Goal: Information Seeking & Learning: Learn about a topic

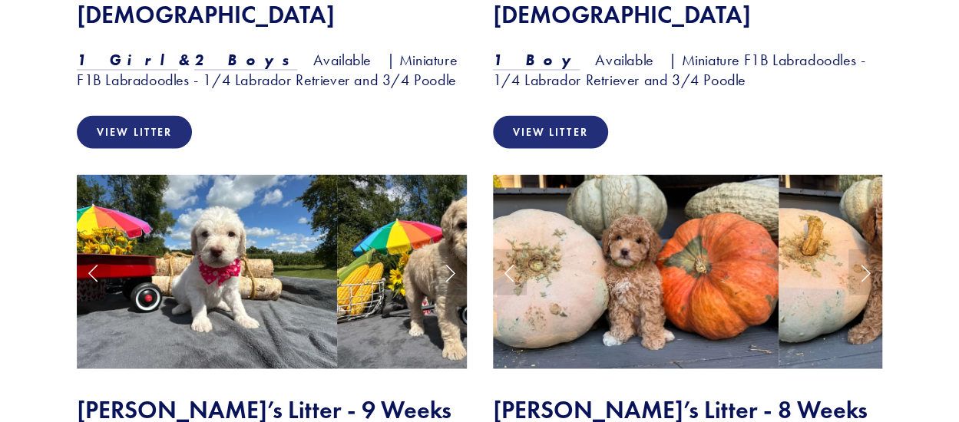
scroll to position [1765, 0]
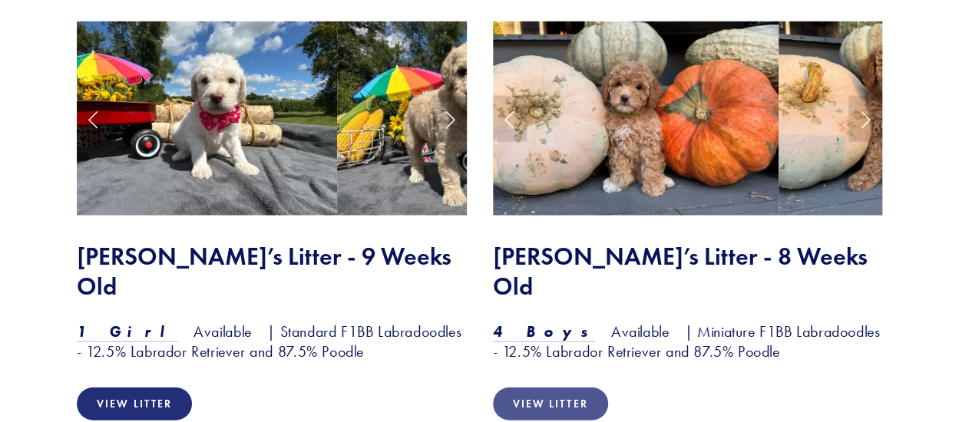
click at [526, 388] on link "View Litter" at bounding box center [550, 404] width 115 height 33
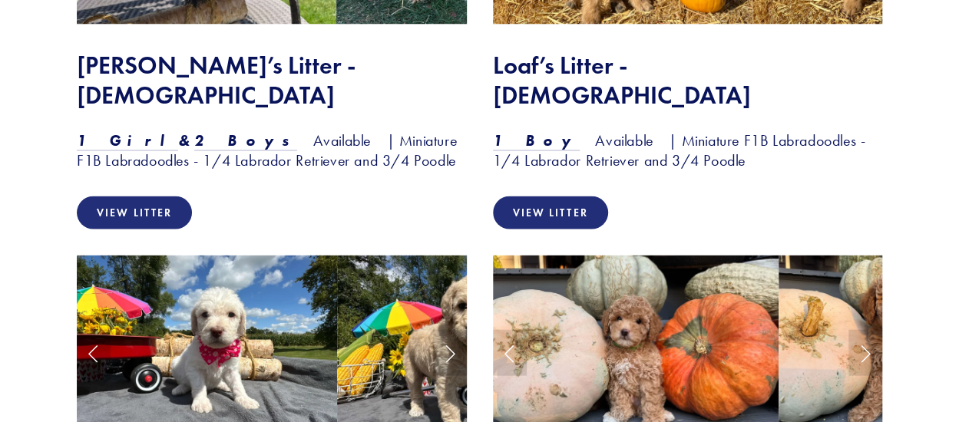
scroll to position [1301, 0]
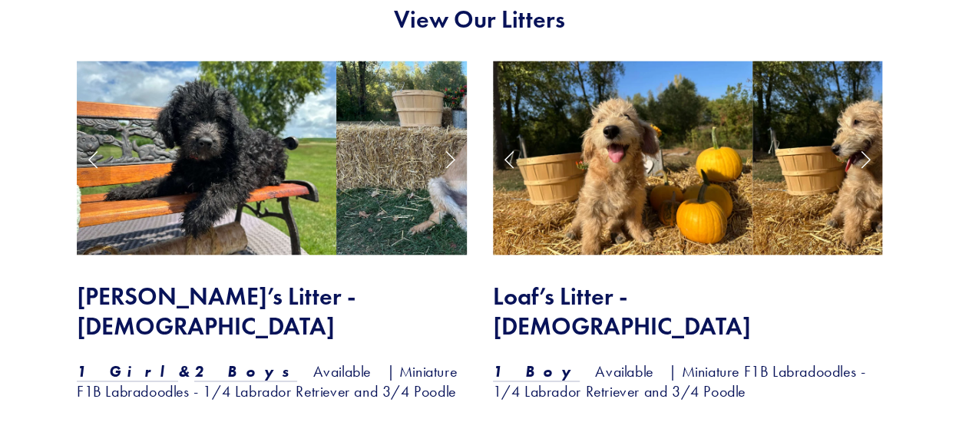
click at [534, 146] on img at bounding box center [623, 158] width 260 height 195
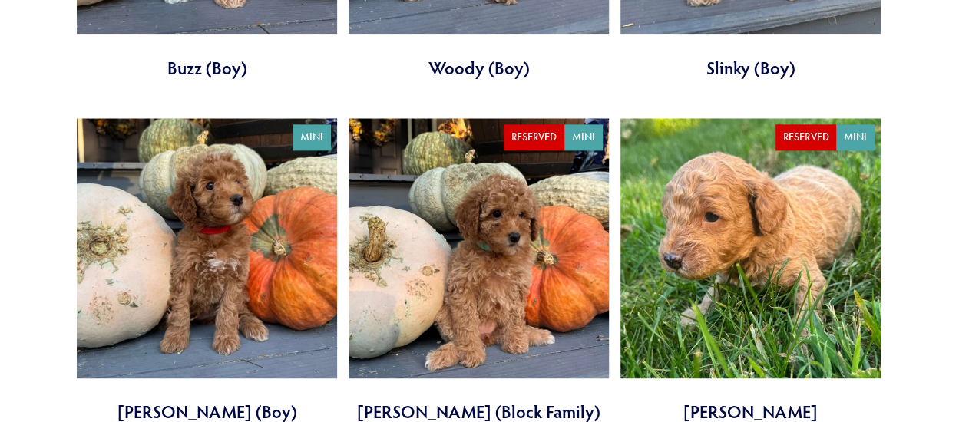
scroll to position [1074, 0]
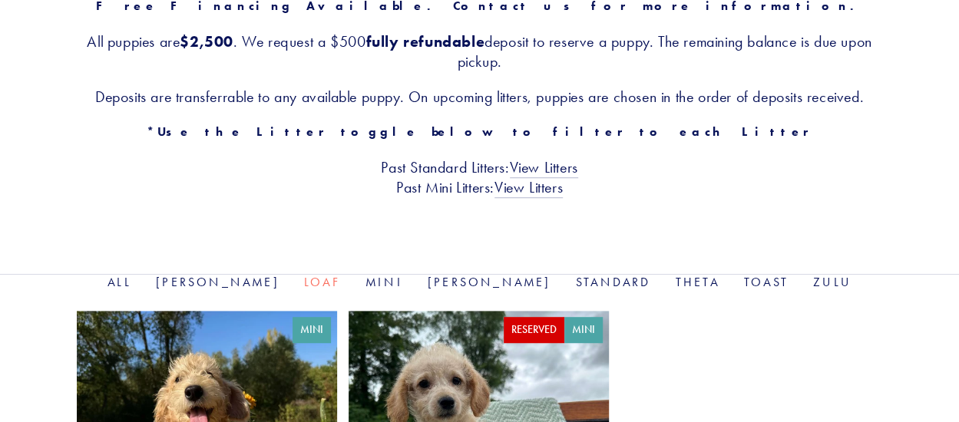
scroll to position [537, 0]
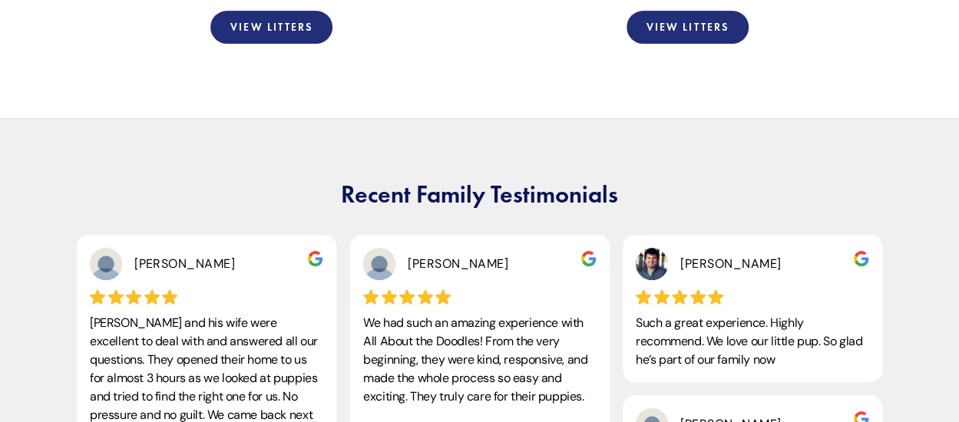
scroll to position [2899, 0]
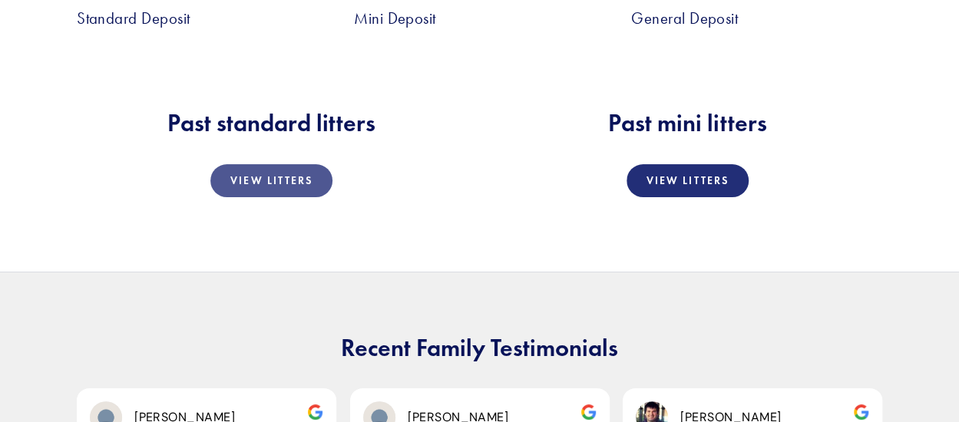
click at [258, 164] on link "View Litters" at bounding box center [271, 180] width 122 height 33
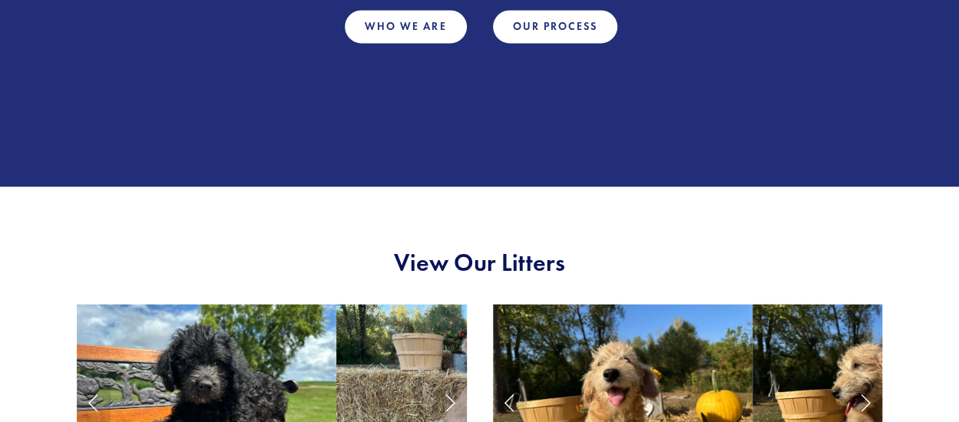
scroll to position [751, 0]
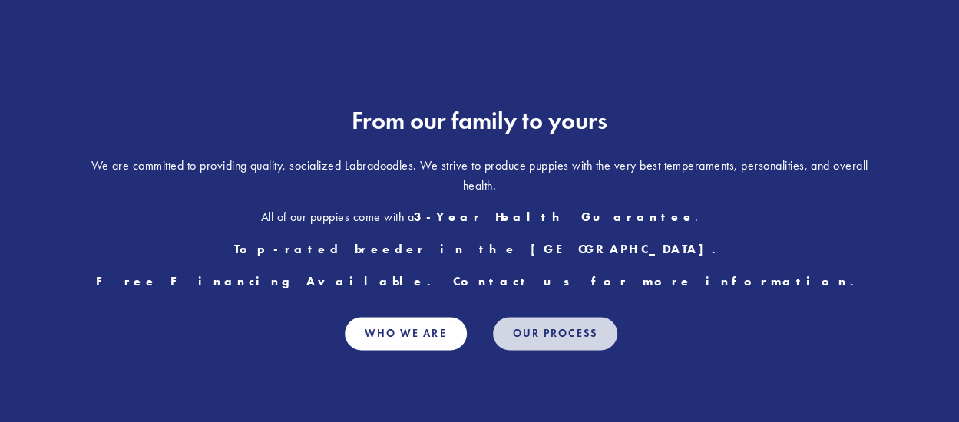
click at [526, 332] on link "Our Process" at bounding box center [555, 333] width 124 height 33
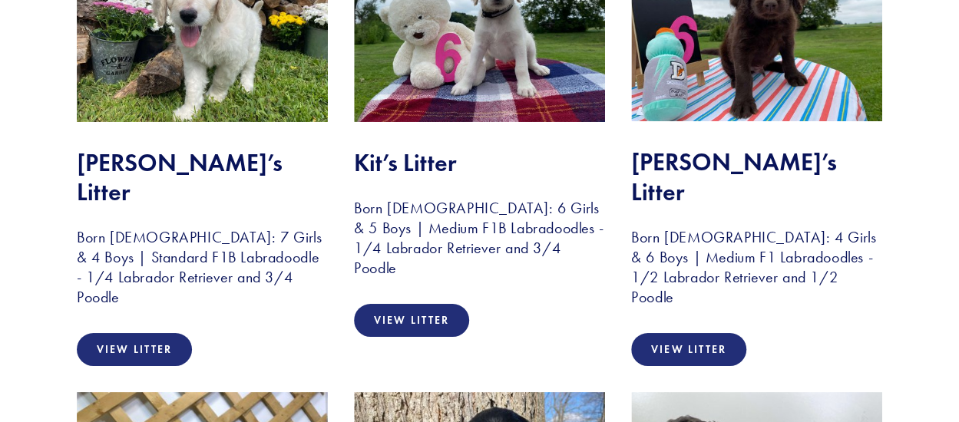
scroll to position [2840, 0]
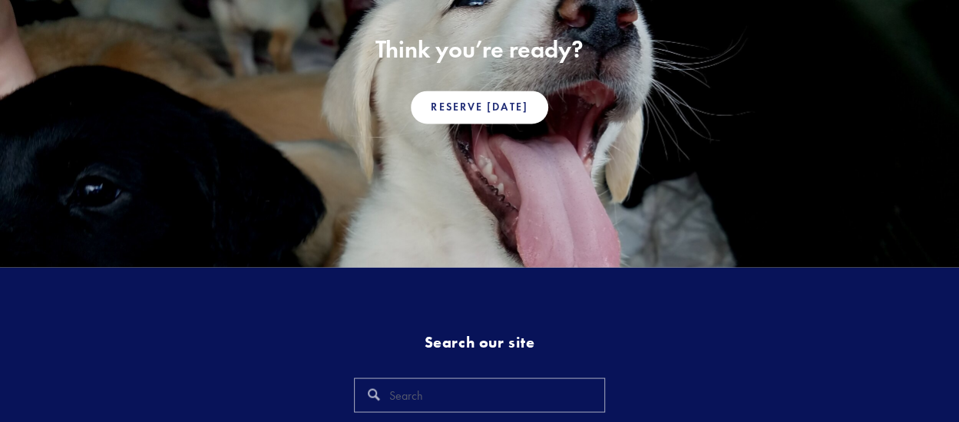
scroll to position [1435, 0]
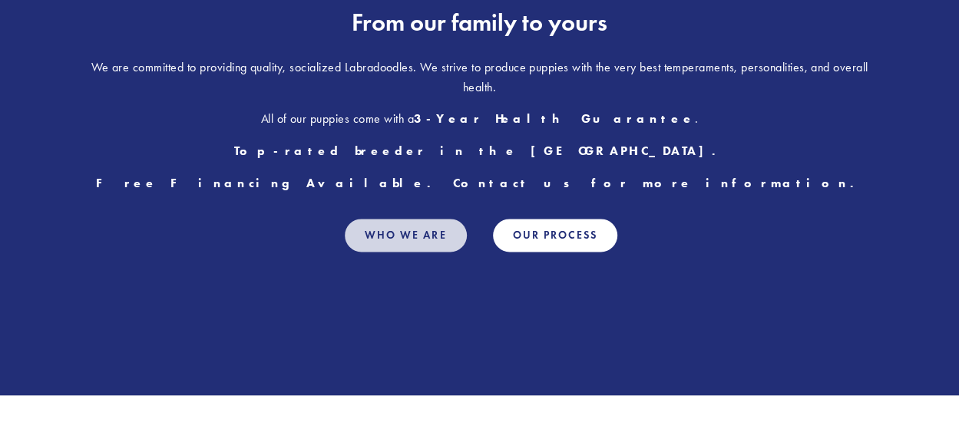
click at [423, 235] on link "Who We Are" at bounding box center [406, 235] width 122 height 33
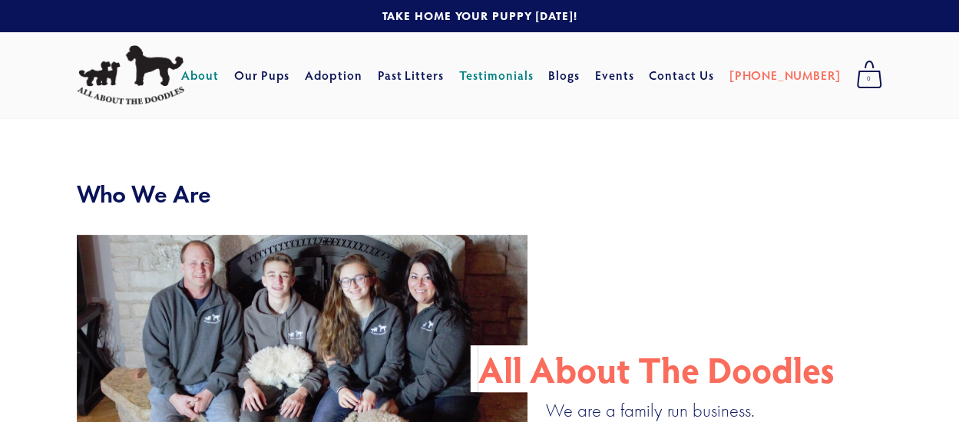
click at [499, 79] on link "Testimonials" at bounding box center [496, 75] width 74 height 28
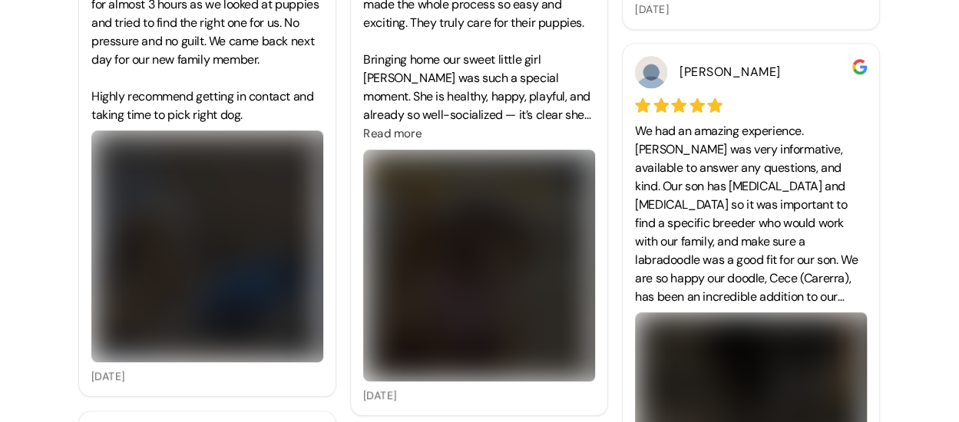
scroll to position [537, 0]
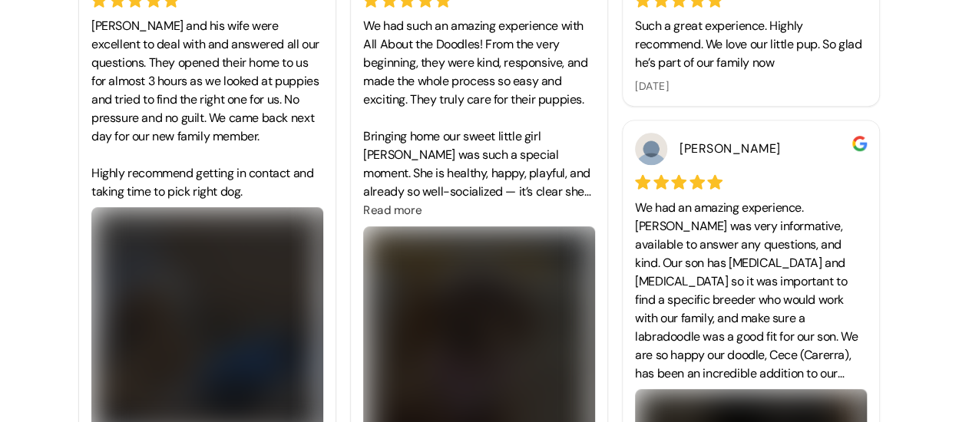
click at [235, 265] on img at bounding box center [207, 323] width 232 height 232
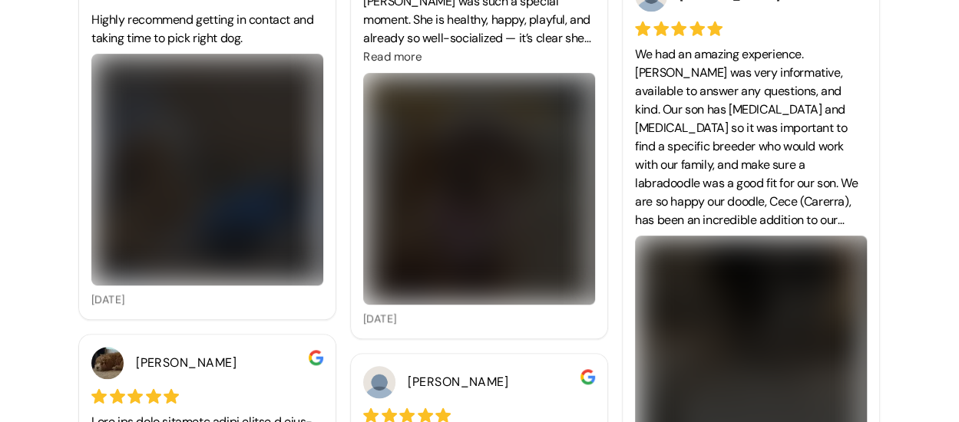
scroll to position [614, 0]
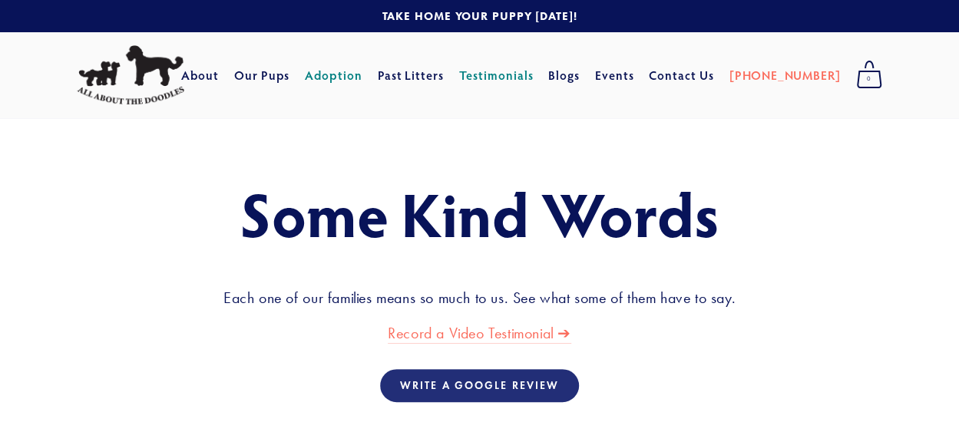
click at [355, 79] on link "Adoption" at bounding box center [334, 75] width 58 height 28
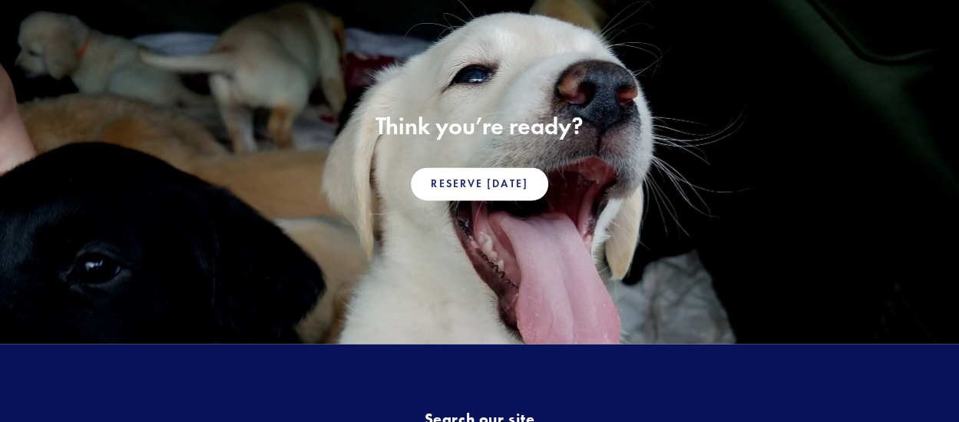
scroll to position [1435, 0]
